Goal: Task Accomplishment & Management: Complete application form

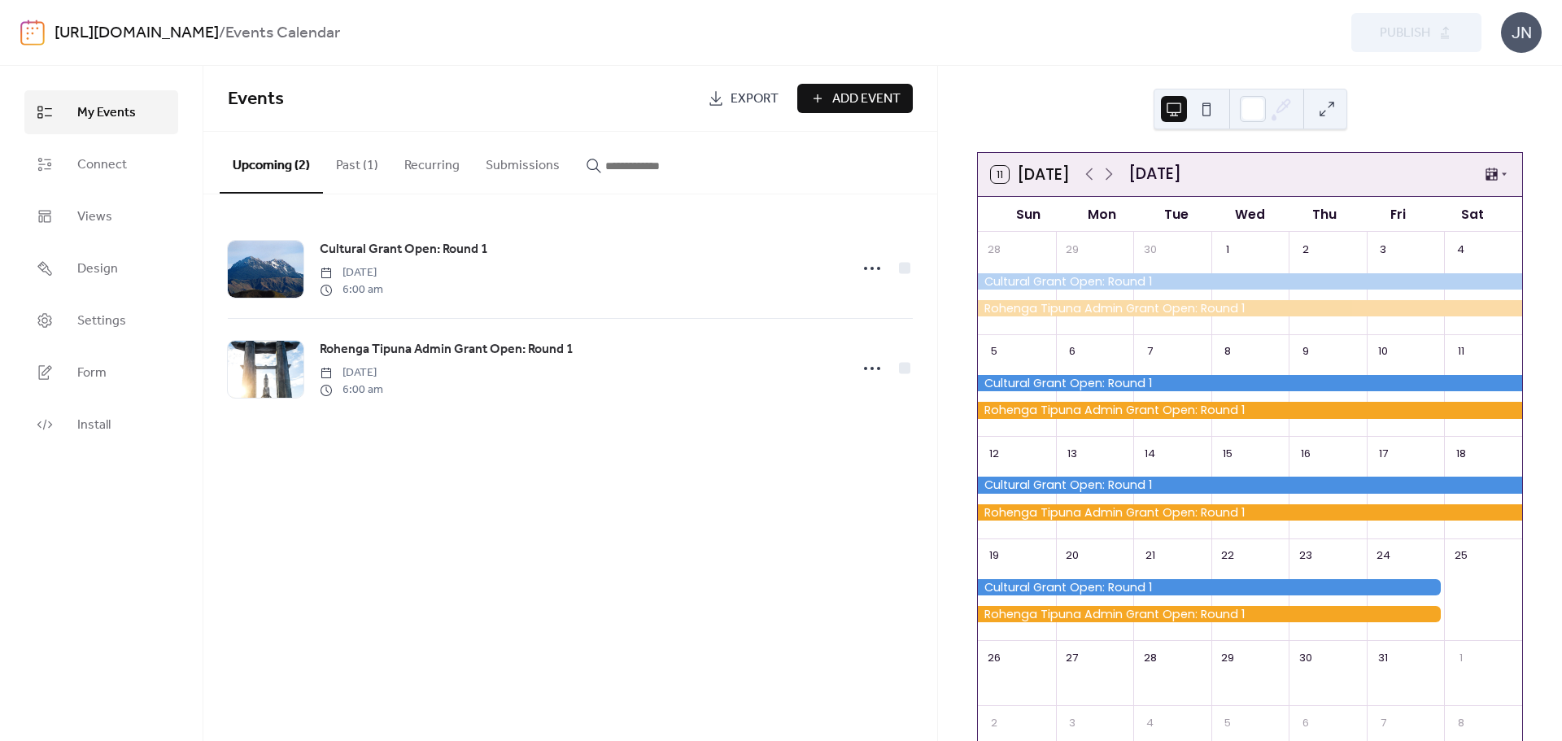
click at [360, 166] on button "Past (1)" at bounding box center [357, 162] width 68 height 60
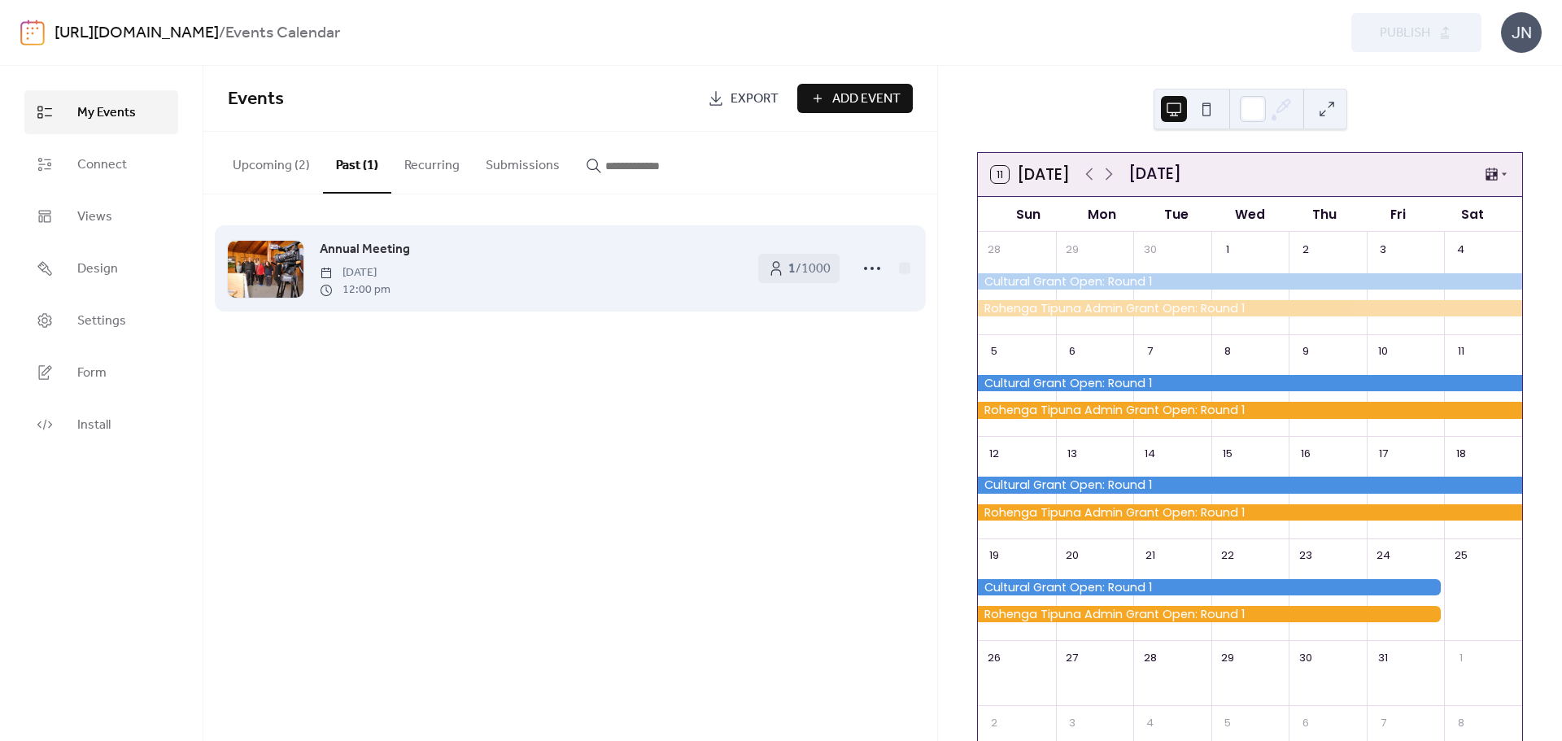
click at [571, 274] on div "Annual Meeting [DATE] 12:00 pm" at bounding box center [531, 268] width 422 height 59
click at [366, 251] on span "Annual Meeting" at bounding box center [365, 250] width 90 height 20
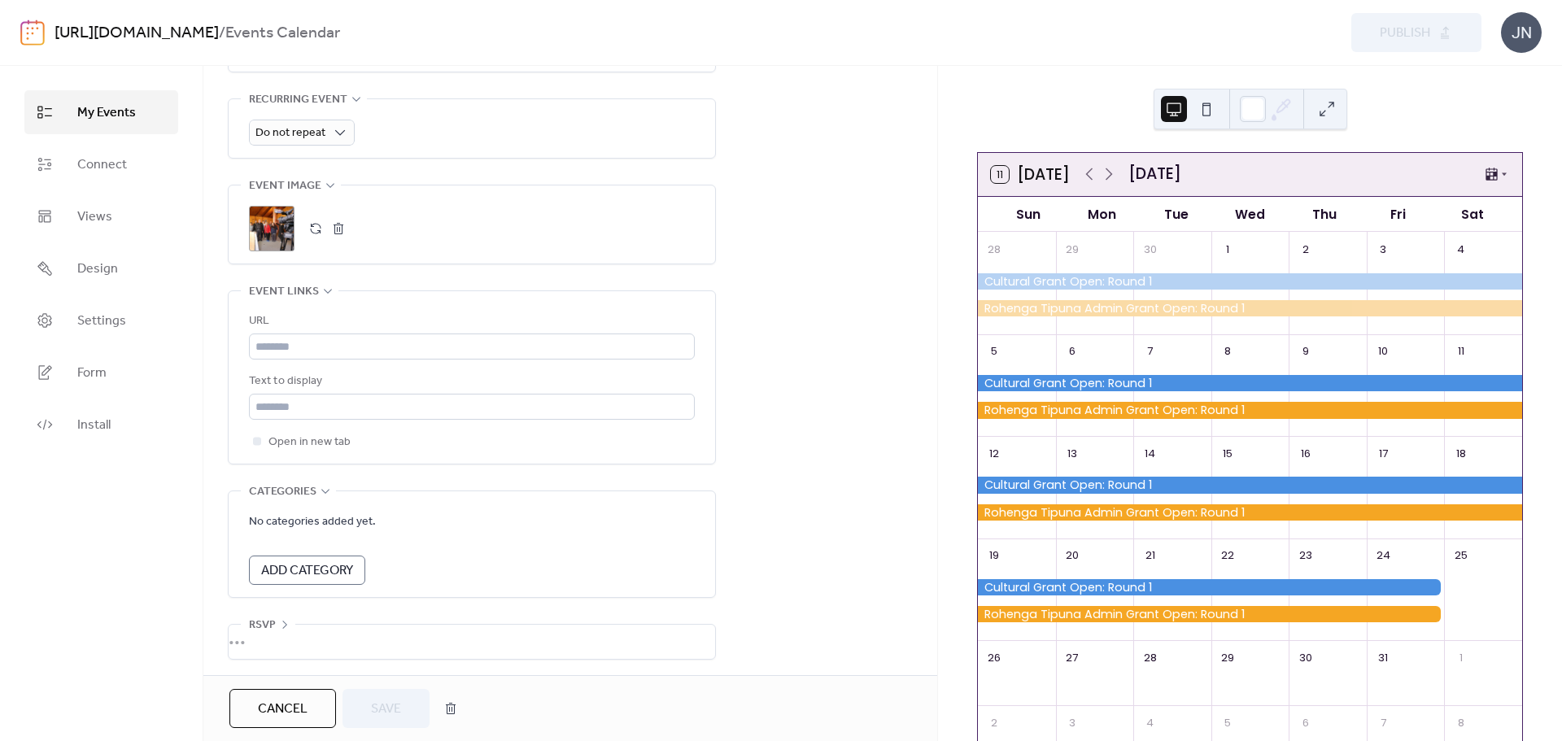
scroll to position [743, 0]
click at [453, 700] on button "button" at bounding box center [450, 708] width 29 height 33
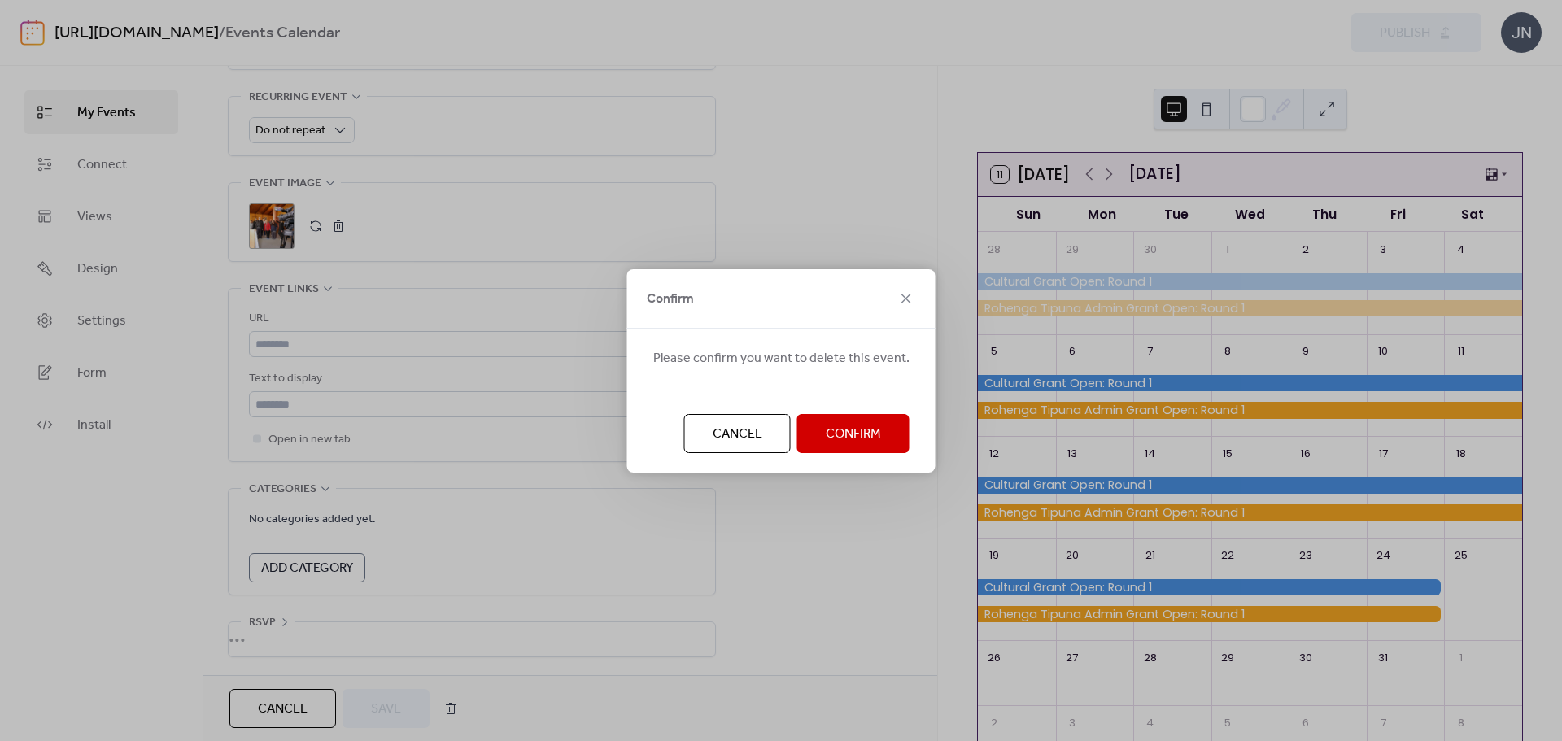
click at [849, 421] on button "Confirm" at bounding box center [853, 433] width 112 height 39
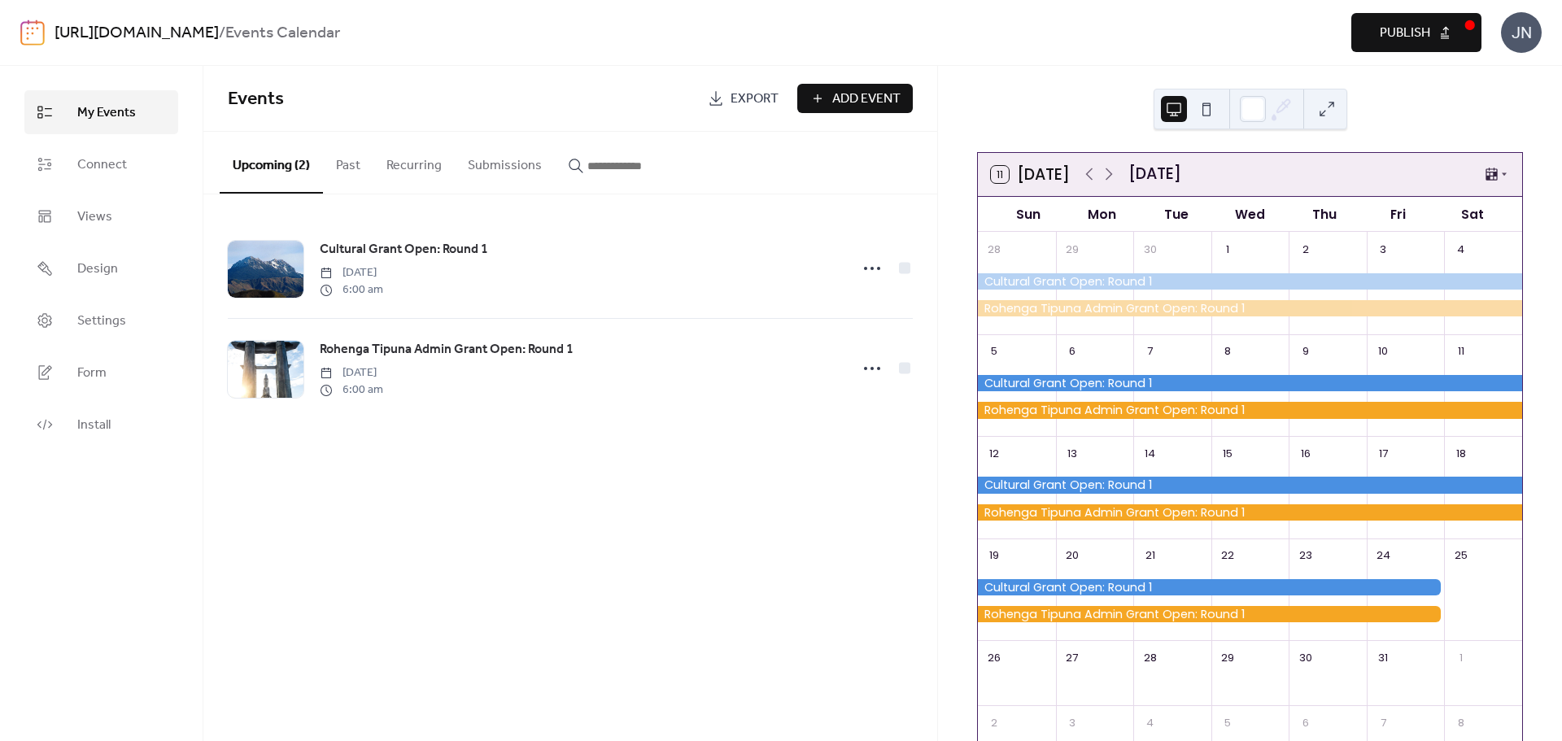
click at [849, 98] on span "Add Event" at bounding box center [866, 99] width 68 height 20
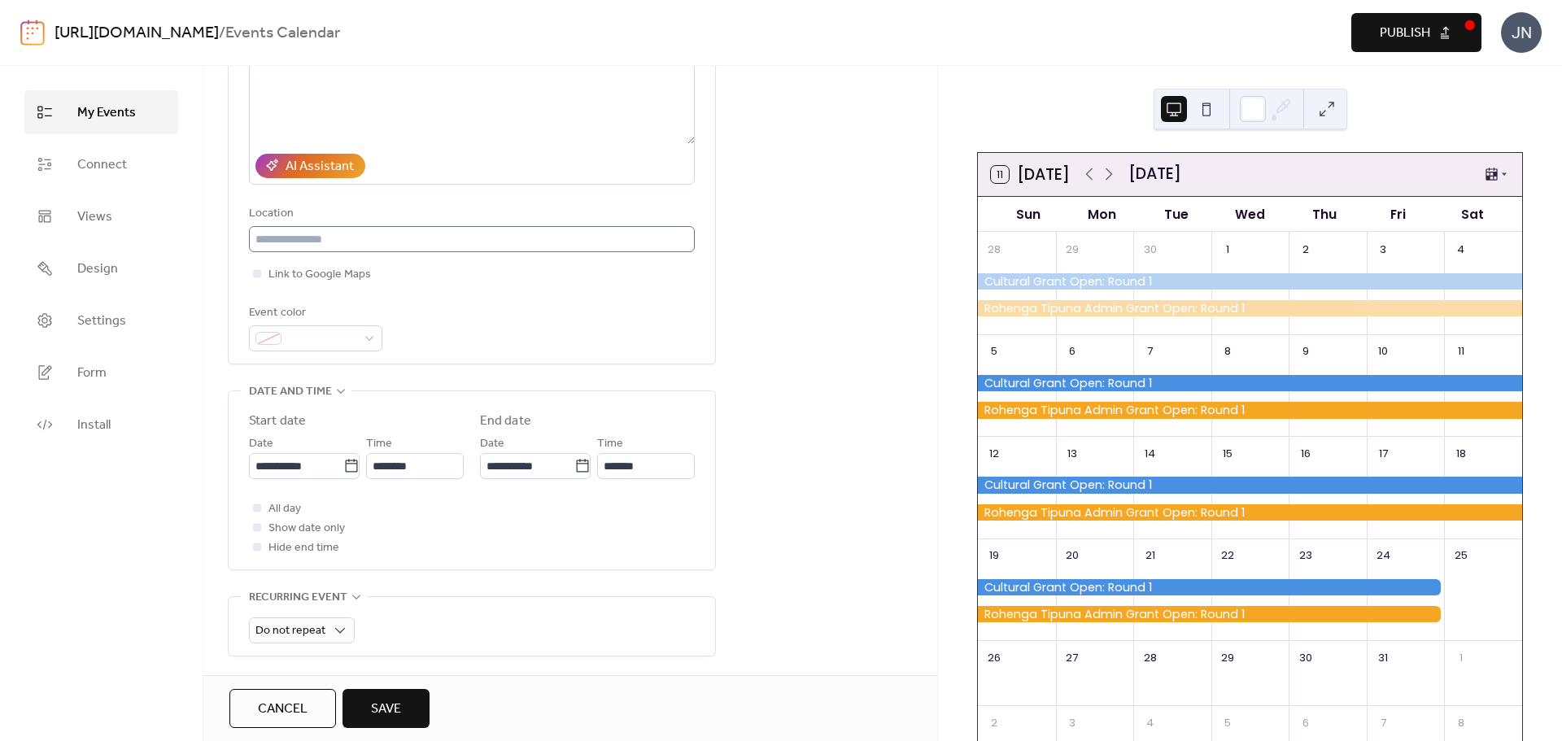
scroll to position [244, 0]
type input "**********"
click at [373, 233] on input "text" at bounding box center [472, 234] width 446 height 26
